Goal: Ask a question

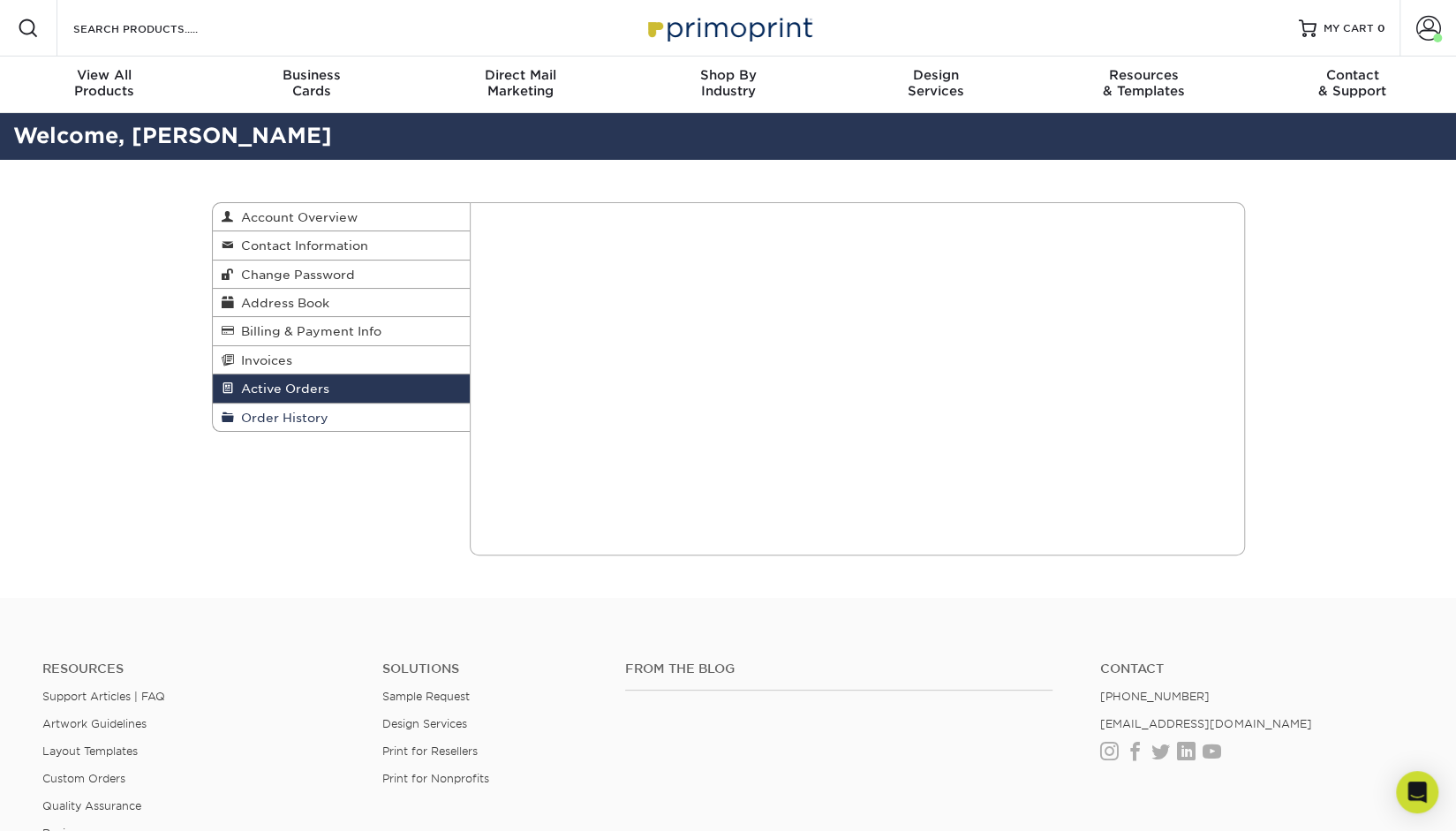
click at [281, 424] on span "Order History" at bounding box center [281, 417] width 94 height 14
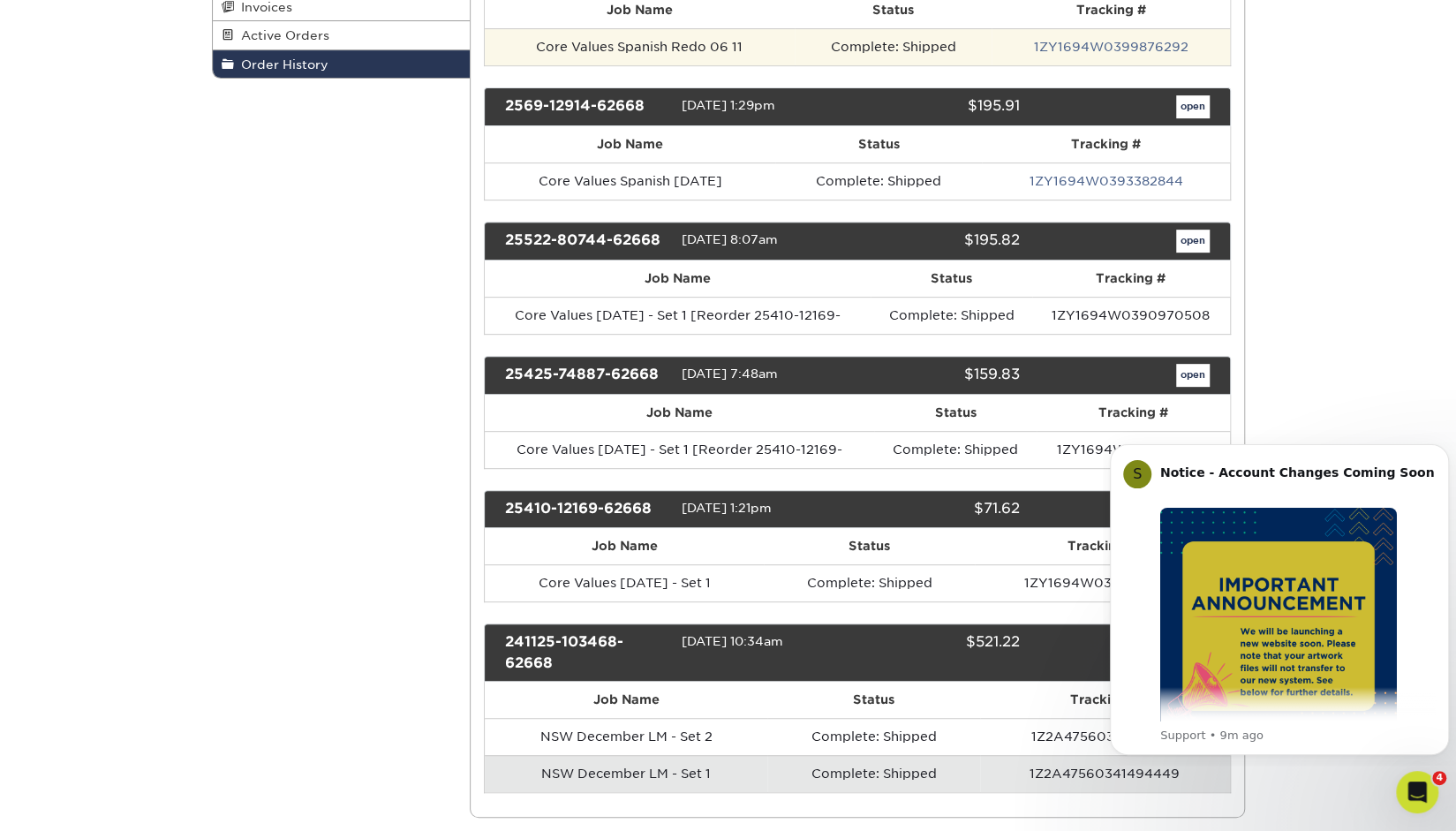
scroll to position [530, 0]
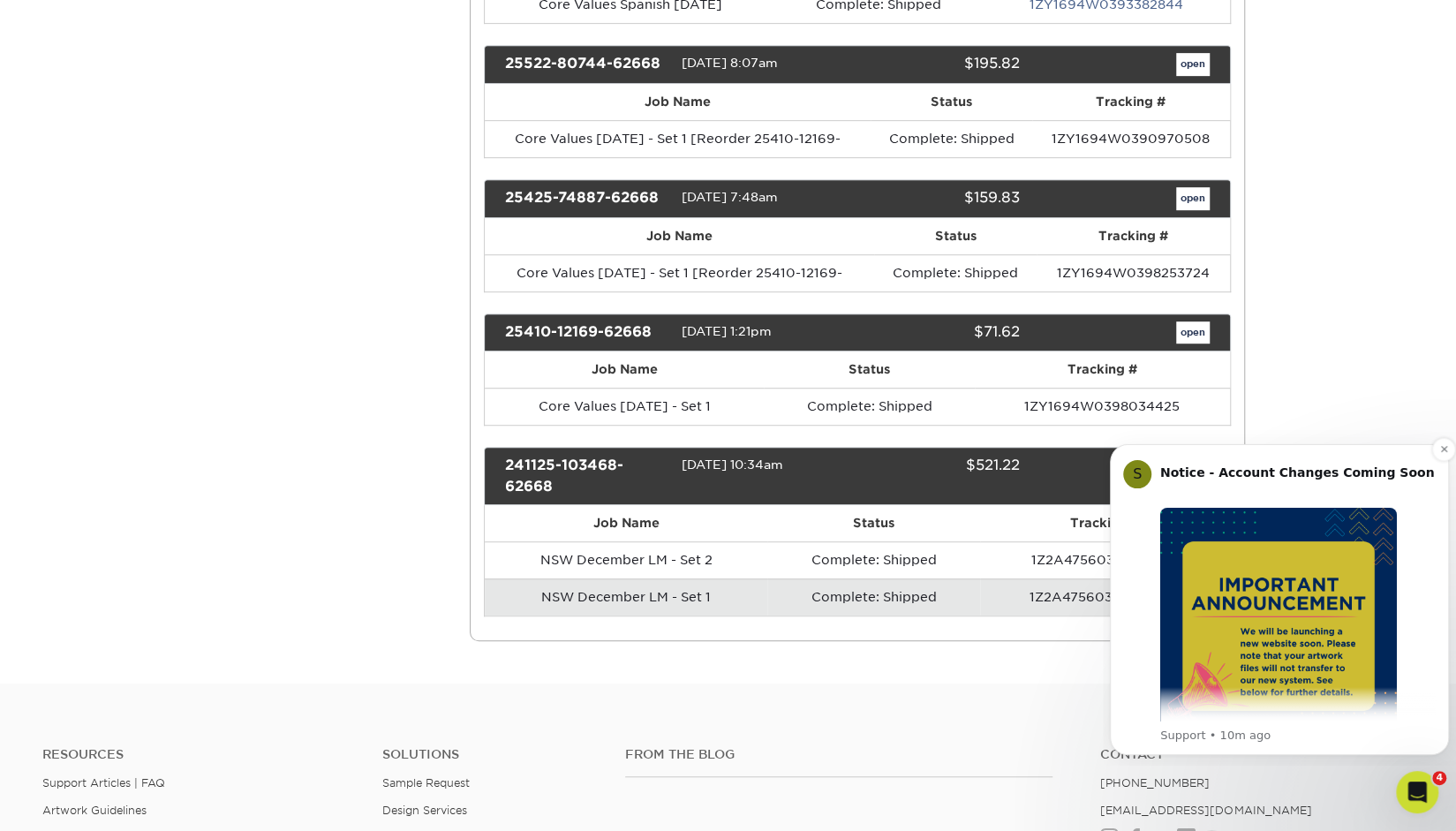
click at [1286, 570] on img "Message content" at bounding box center [1278, 626] width 236 height 236
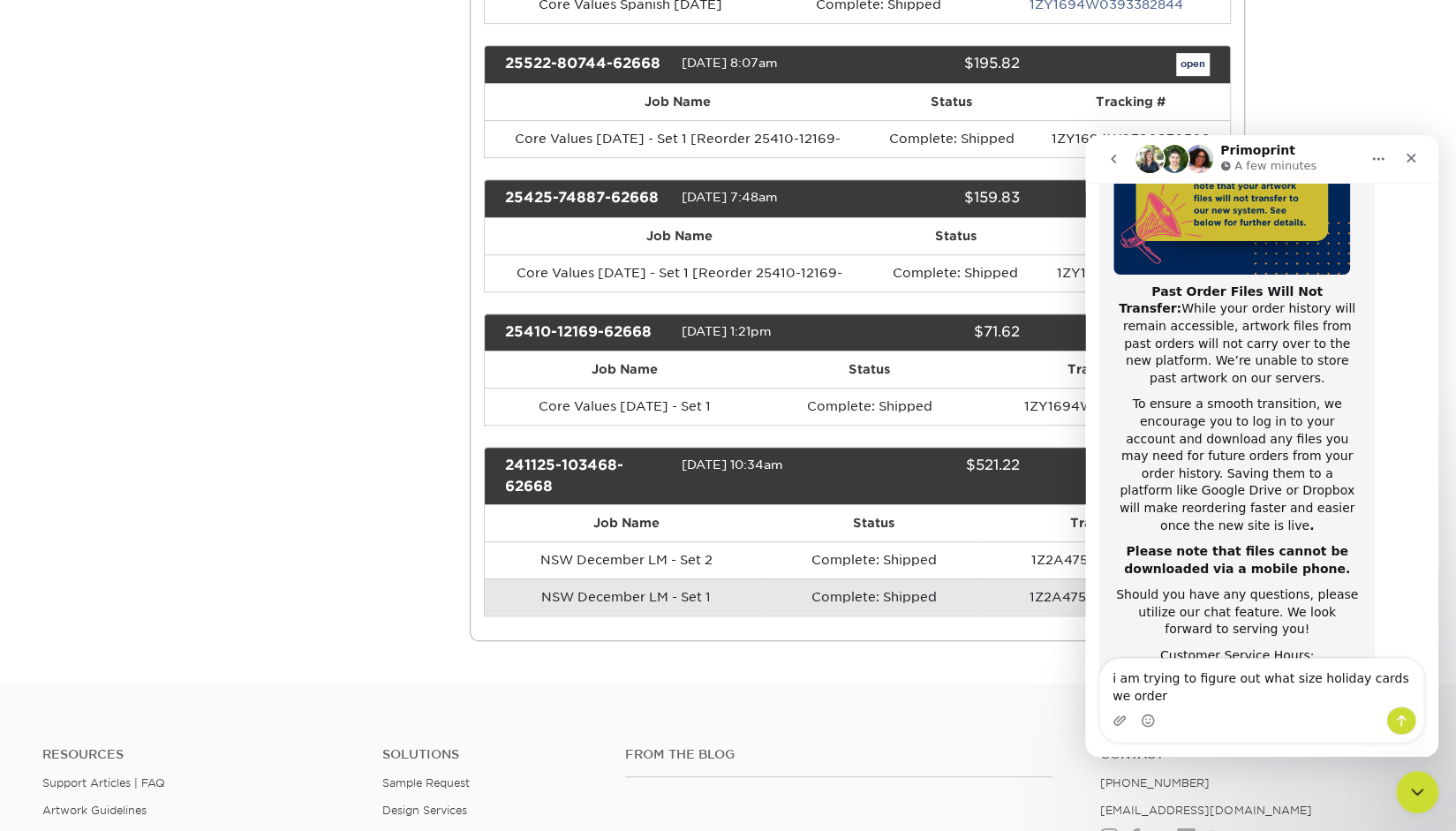
scroll to position [297, 0]
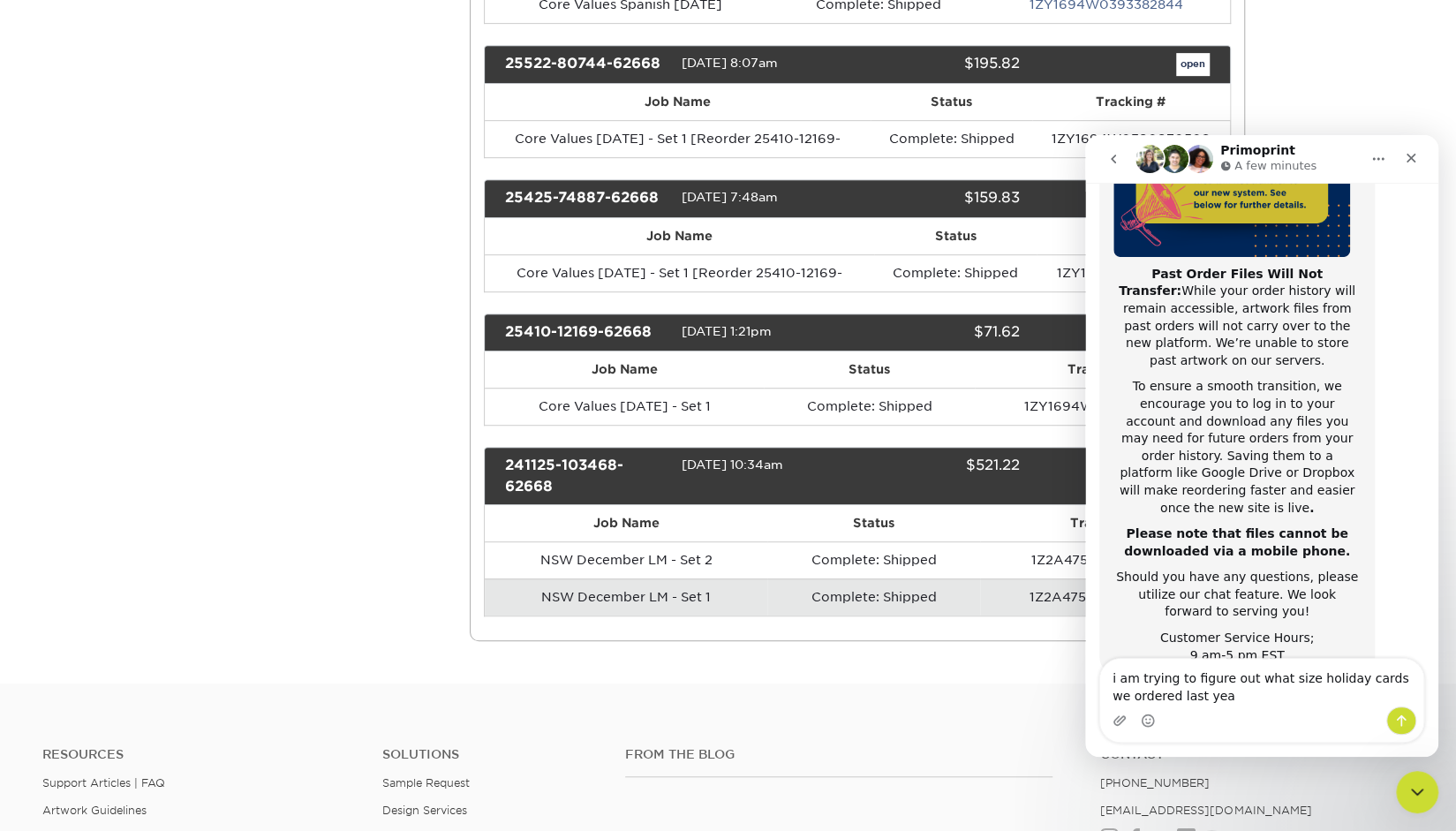
type textarea "i am trying to figure out what size holiday cards we ordered last year"
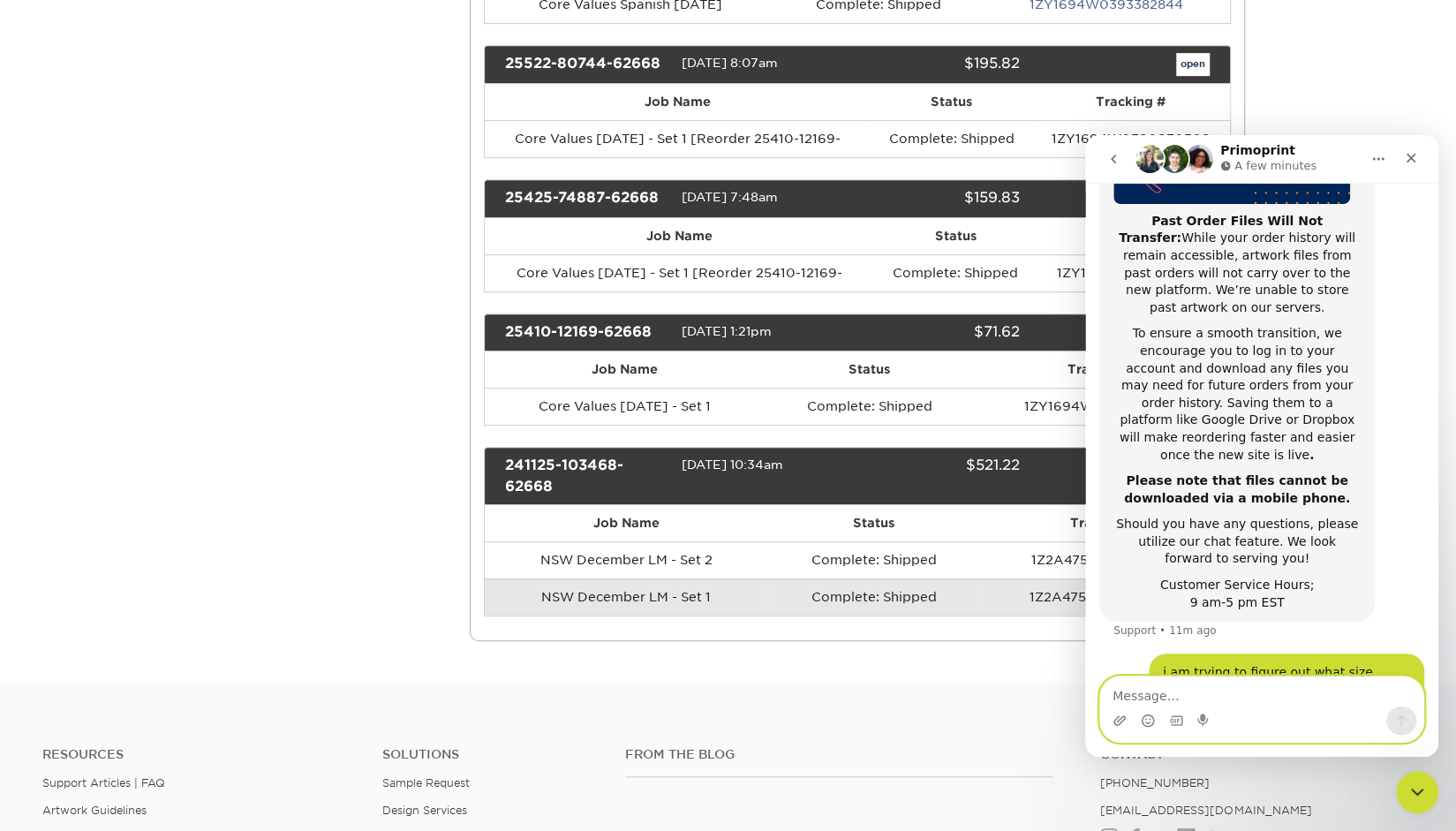
click at [1145, 686] on textarea "Message…" at bounding box center [1261, 692] width 323 height 30
paste textarea "2496-24030-72183-3"
type textarea "i htink it was order 2496-24030-72183-3"
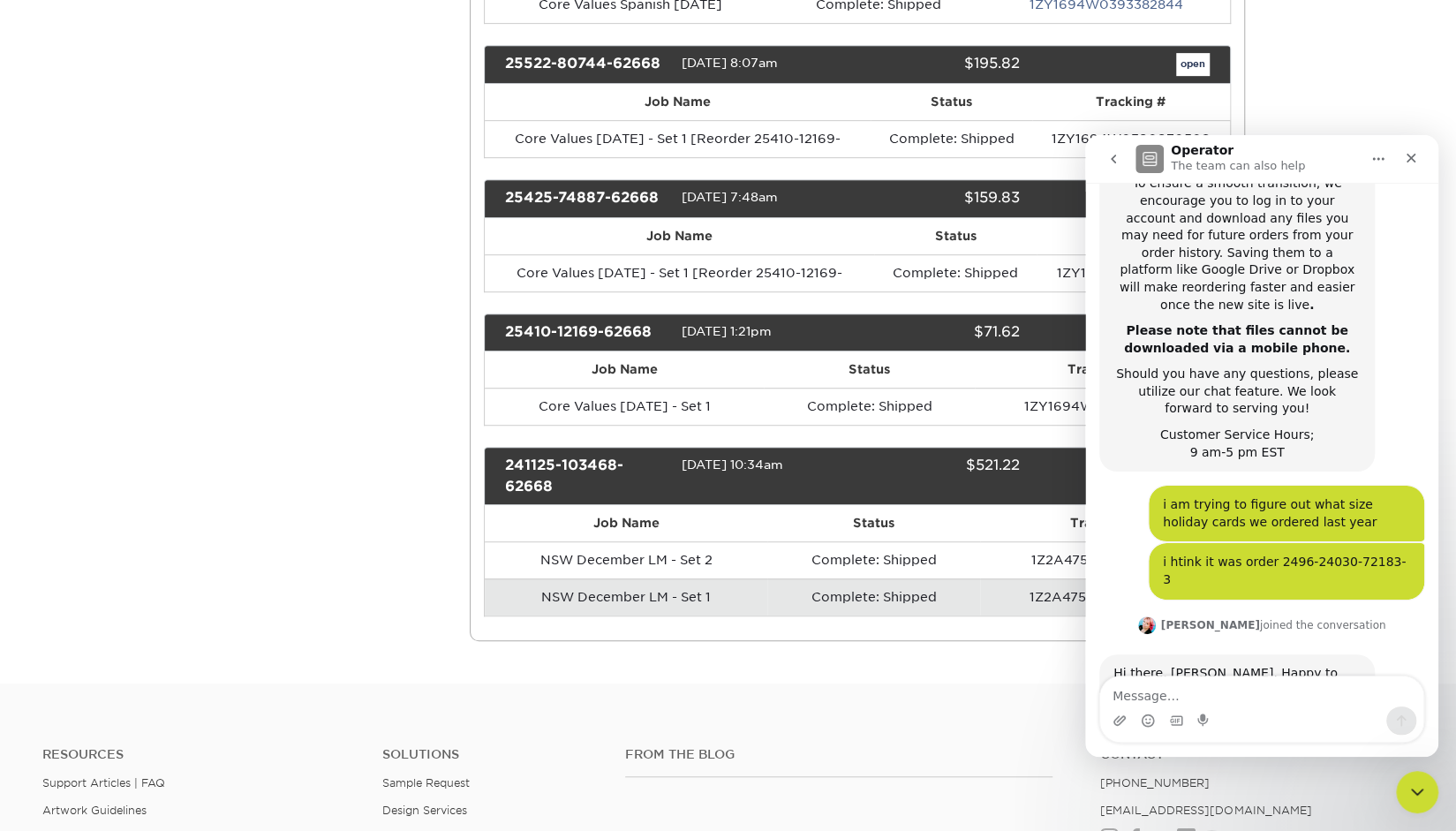
scroll to position [850, 0]
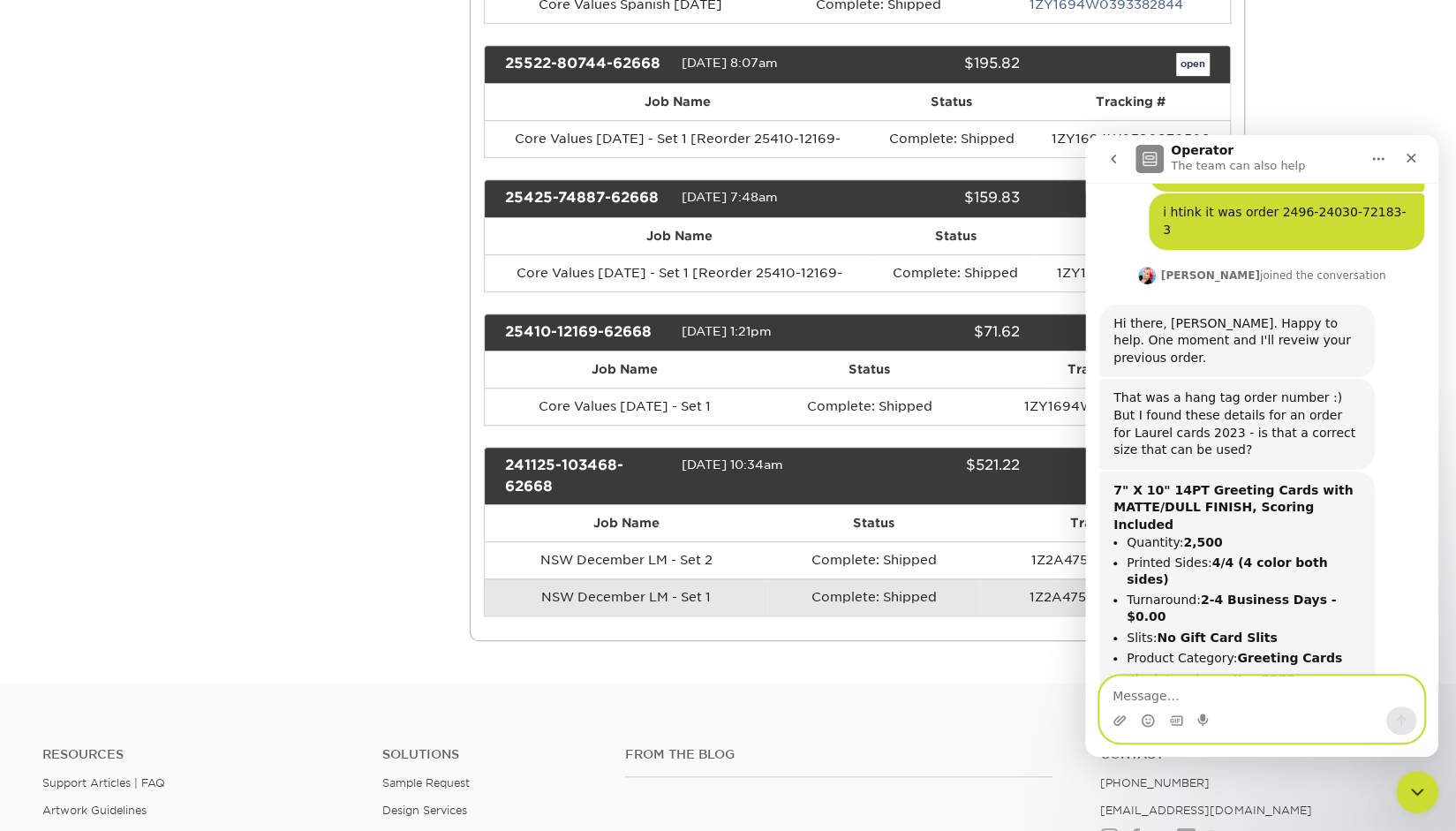
click at [1146, 697] on textarea "Message…" at bounding box center [1261, 692] width 323 height 30
type textarea "so these were 5x7"
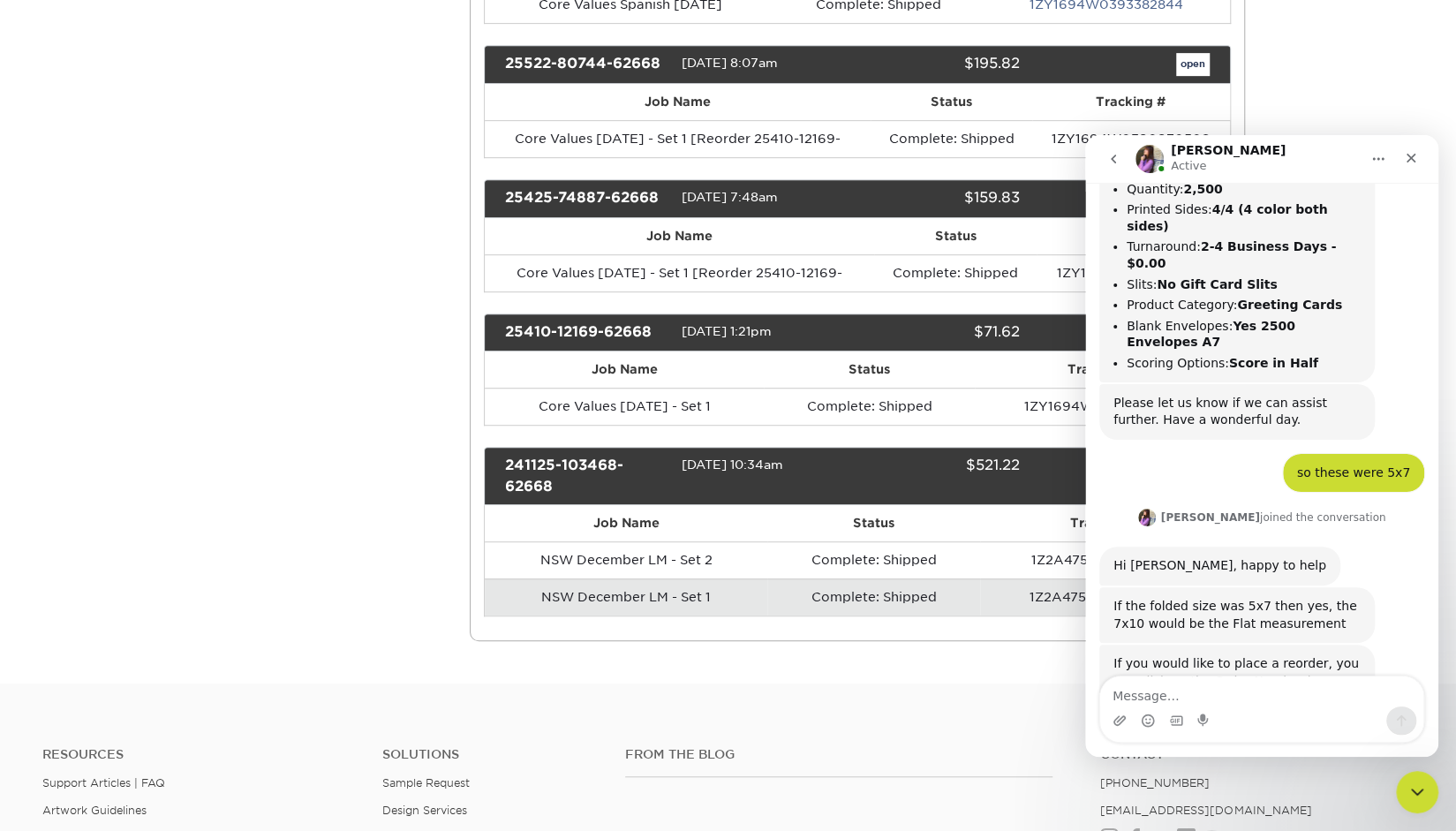
scroll to position [1203, 0]
click at [1388, 147] on div "Intercom messenger" at bounding box center [1393, 159] width 65 height 34
